Goal: Check status: Check status

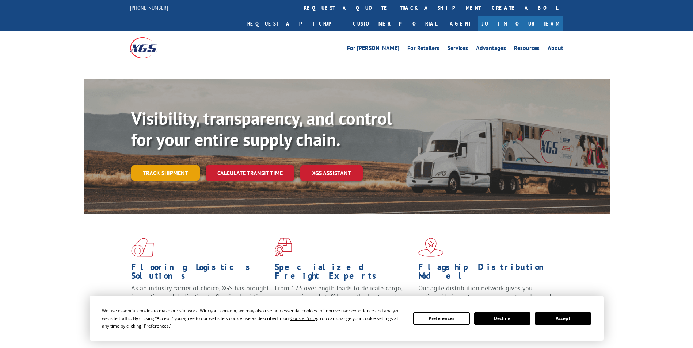
click at [153, 165] on link "Track shipment" at bounding box center [165, 172] width 69 height 15
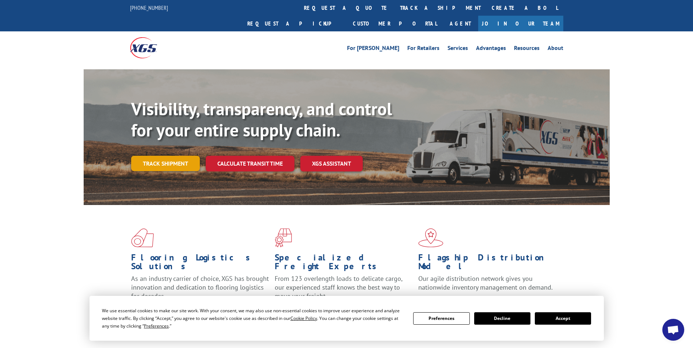
click at [174, 156] on link "Track shipment" at bounding box center [165, 163] width 69 height 15
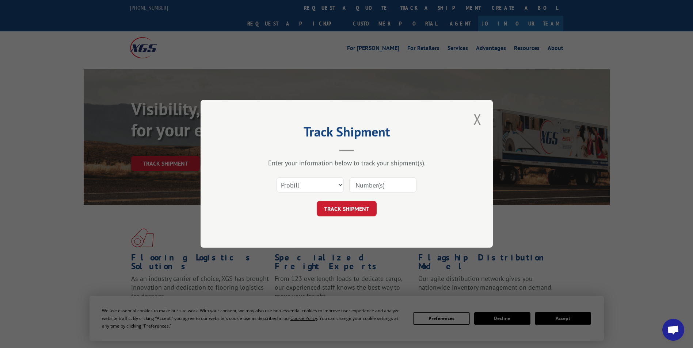
click at [367, 184] on input at bounding box center [382, 185] width 67 height 15
paste input "17224729"
type input "17224729"
click at [348, 213] on button "TRACK SHIPMENT" at bounding box center [347, 209] width 60 height 15
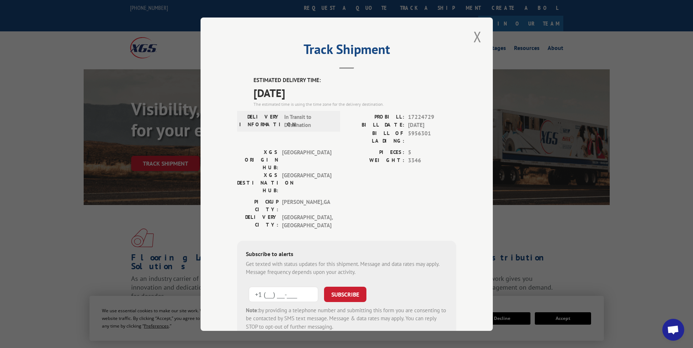
click at [254, 287] on input "+1 (___) ___-____" at bounding box center [283, 294] width 69 height 15
type input "[PHONE_NUMBER]"
click at [348, 287] on button "SUBSCRIBE" at bounding box center [345, 294] width 42 height 15
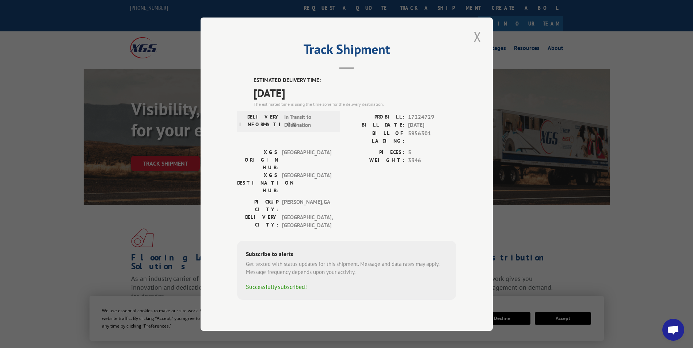
click at [471, 47] on button "Close modal" at bounding box center [477, 37] width 12 height 20
